Goal: Task Accomplishment & Management: Use online tool/utility

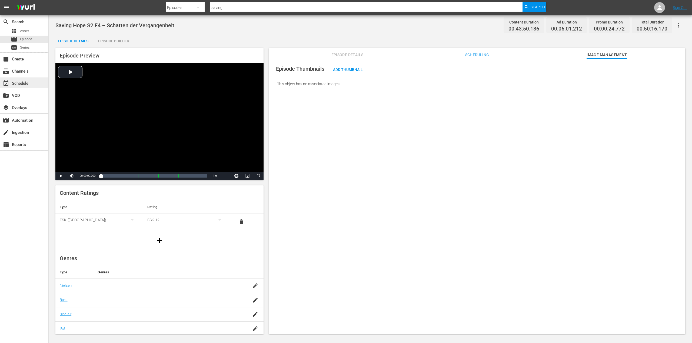
click at [31, 80] on div "event_available Schedule" at bounding box center [24, 83] width 48 height 11
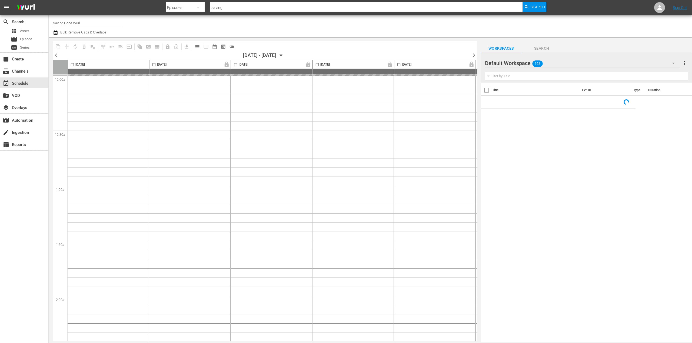
click at [93, 25] on input "Saving Hope Wurl" at bounding box center [87, 22] width 69 height 13
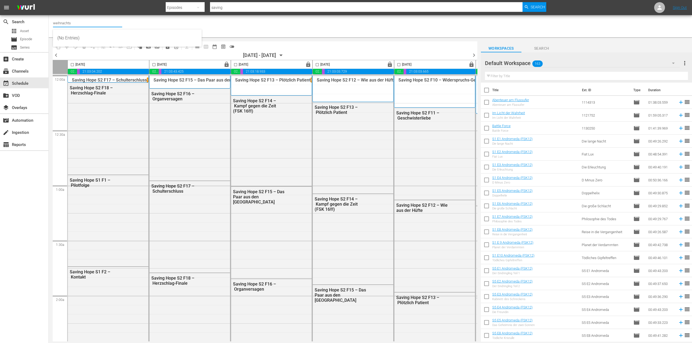
click at [93, 25] on input "weihnachts" at bounding box center [87, 22] width 69 height 13
click at [109, 22] on input "weihnachts" at bounding box center [87, 22] width 69 height 13
type input "Weihnachtskino (1871 - plaion_pictures_gmbh_weihnachtskino_1)"
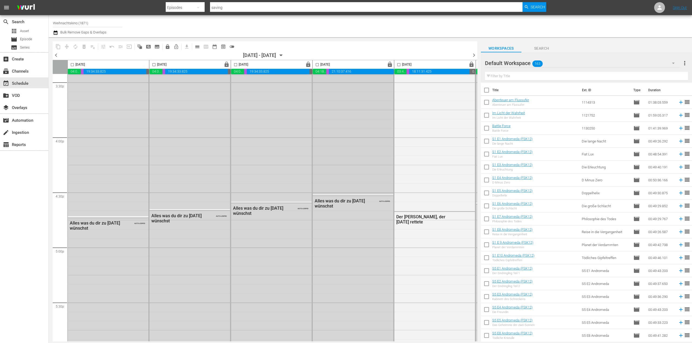
scroll to position [1702, 0]
click at [662, 7] on icon at bounding box center [659, 7] width 6 height 6
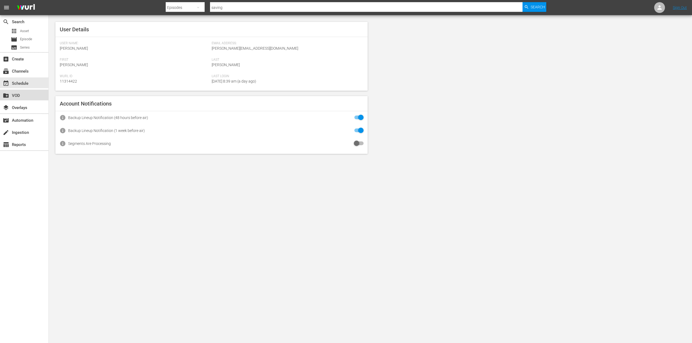
click at [20, 96] on div "create_new_folder VOD" at bounding box center [15, 94] width 30 height 5
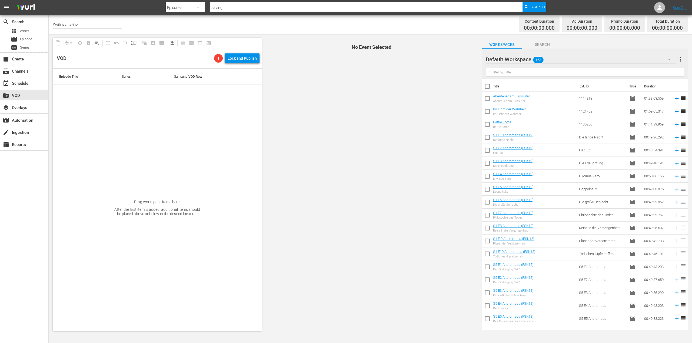
click at [447, 141] on span "No Event Selected" at bounding box center [370, 185] width 214 height 302
